Goal: Find contact information: Find contact information

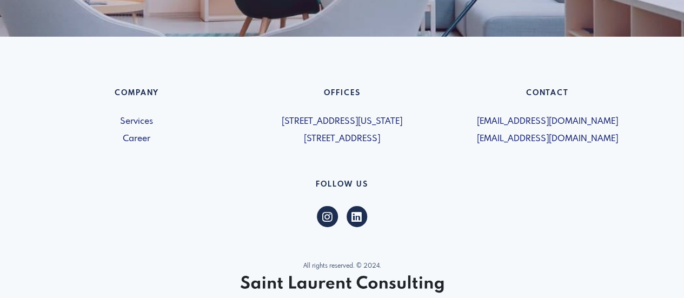
scroll to position [1631, 0]
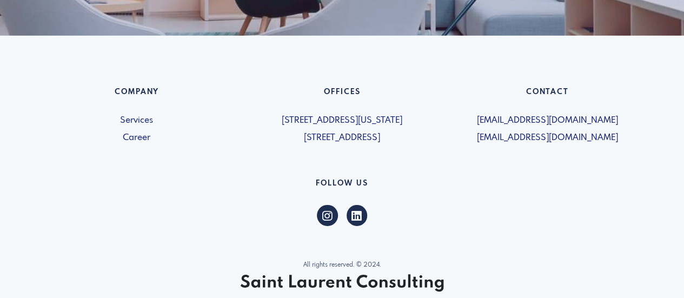
drag, startPoint x: 630, startPoint y: 138, endPoint x: 459, endPoint y: 136, distance: 170.9
click at [459, 136] on span "[EMAIL_ADDRESS][DOMAIN_NAME]" at bounding box center [548, 137] width 193 height 13
copy span "[EMAIL_ADDRESS][DOMAIN_NAME]"
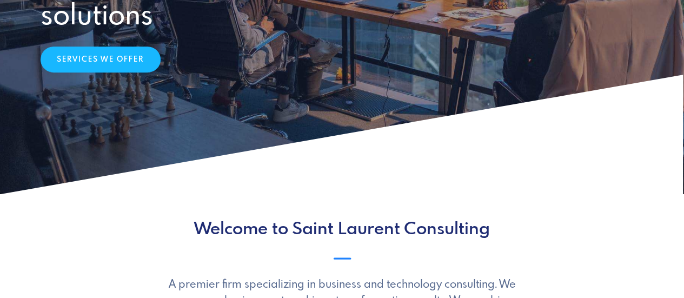
scroll to position [0, 0]
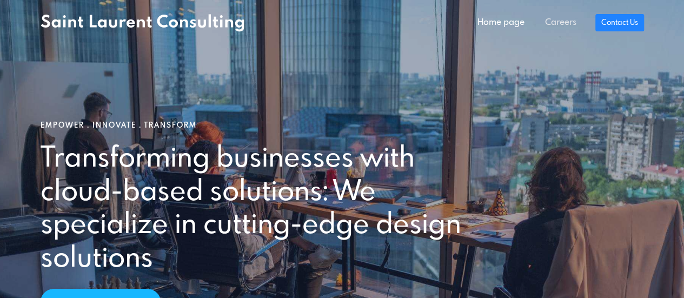
click at [565, 22] on link "Careers" at bounding box center [561, 23] width 52 height 22
